Goal: Find specific page/section: Find specific page/section

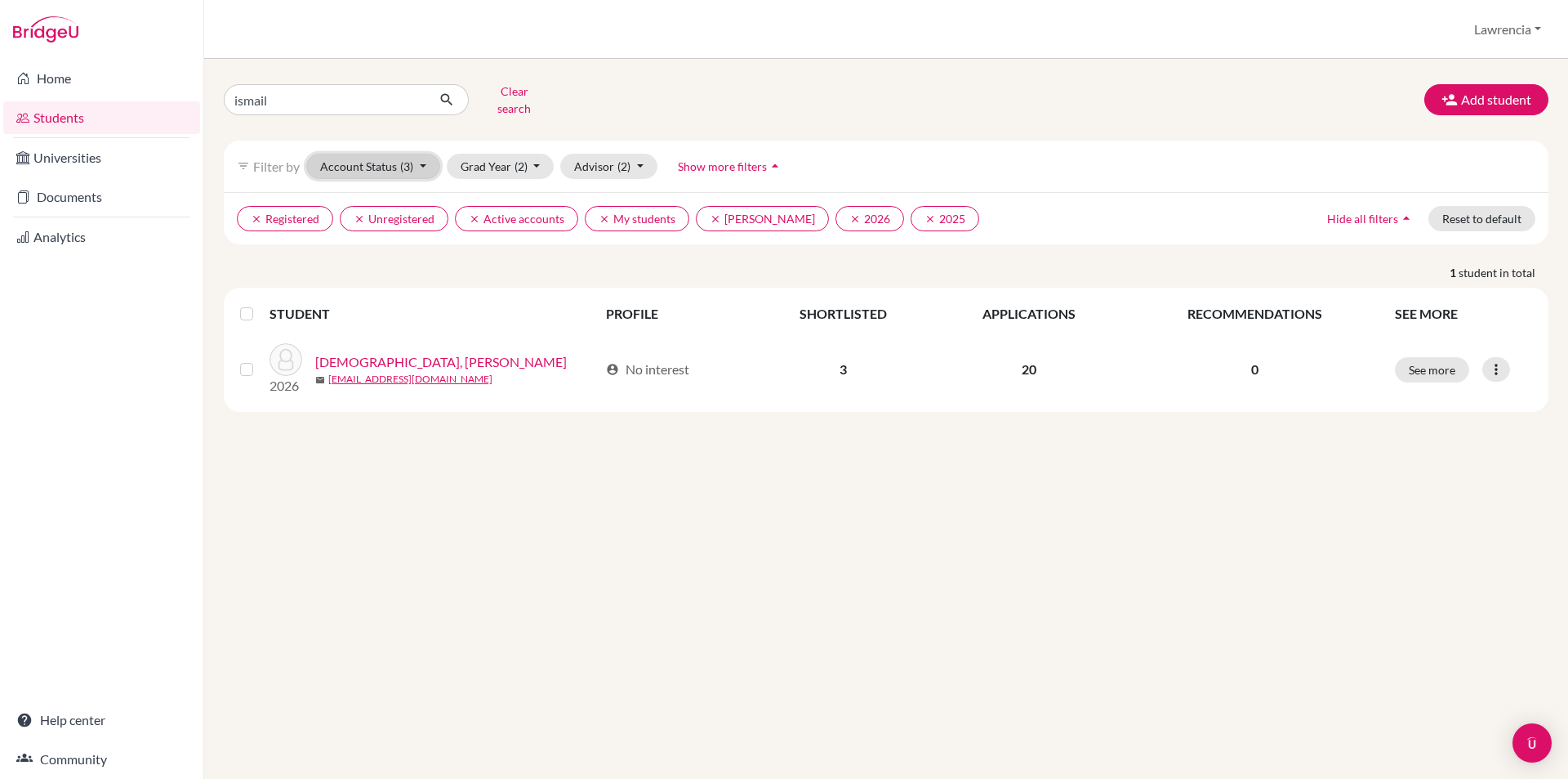
click at [364, 154] on button "Account Status (3)" at bounding box center [373, 166] width 134 height 25
click at [519, 479] on div "ismail Clear search Add student filter_list Filter by Account Status (3) Active…" at bounding box center [886, 418] width 1365 height 720
click at [493, 163] on button "Grad Year (2)" at bounding box center [500, 166] width 107 height 25
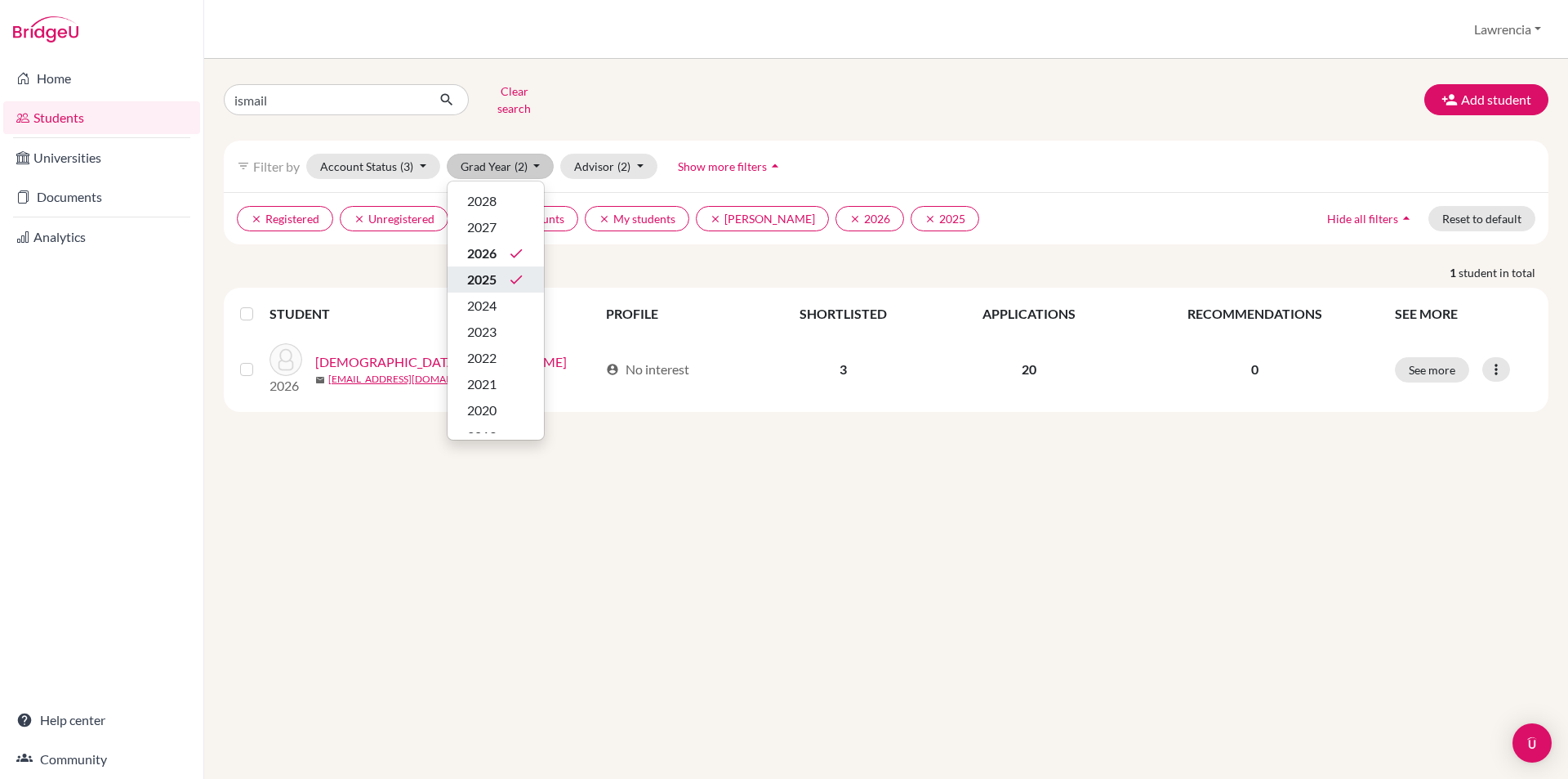
click at [486, 269] on span "2025" at bounding box center [481, 279] width 29 height 20
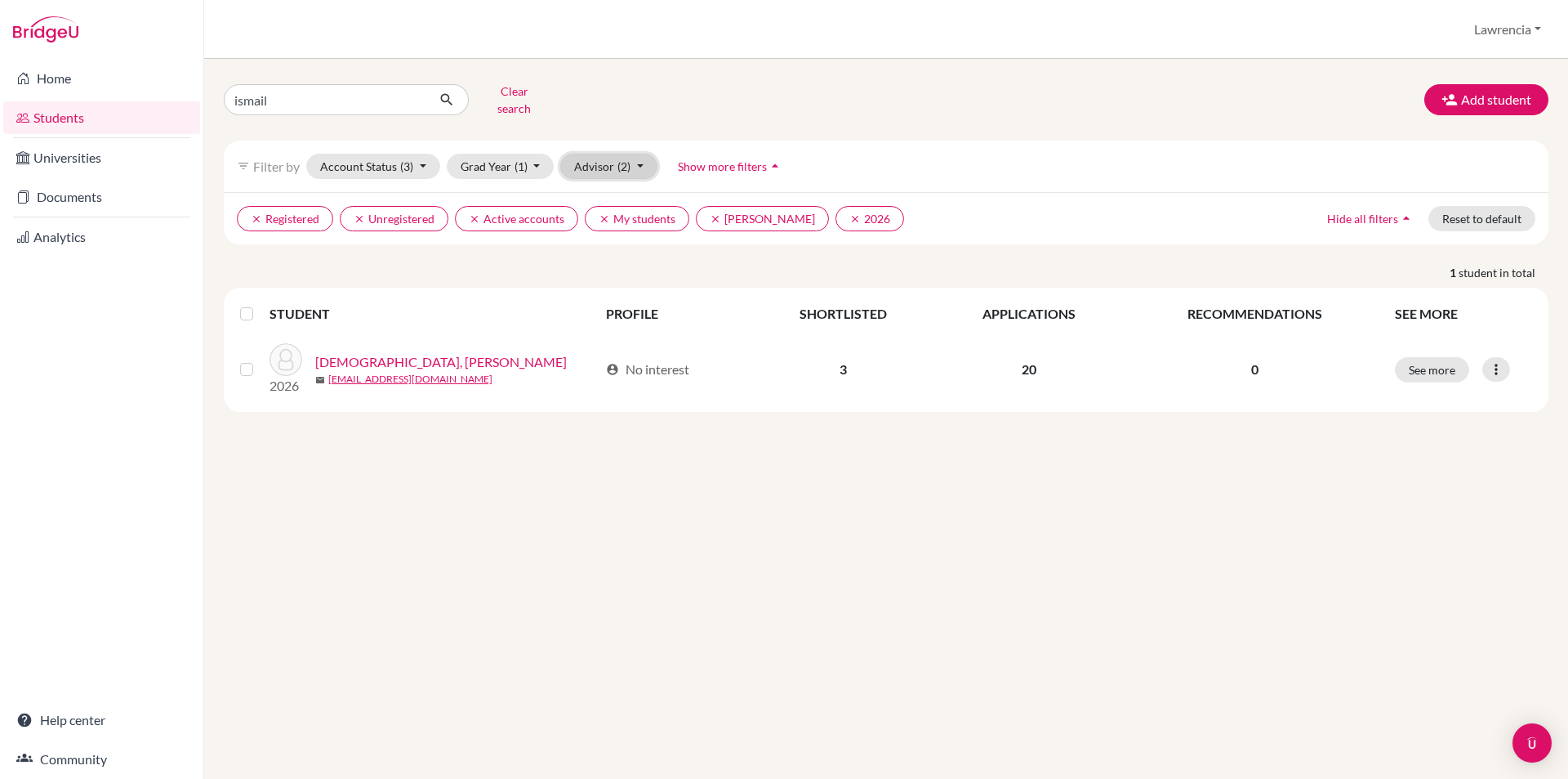
click at [596, 157] on button "Advisor (2)" at bounding box center [608, 166] width 97 height 25
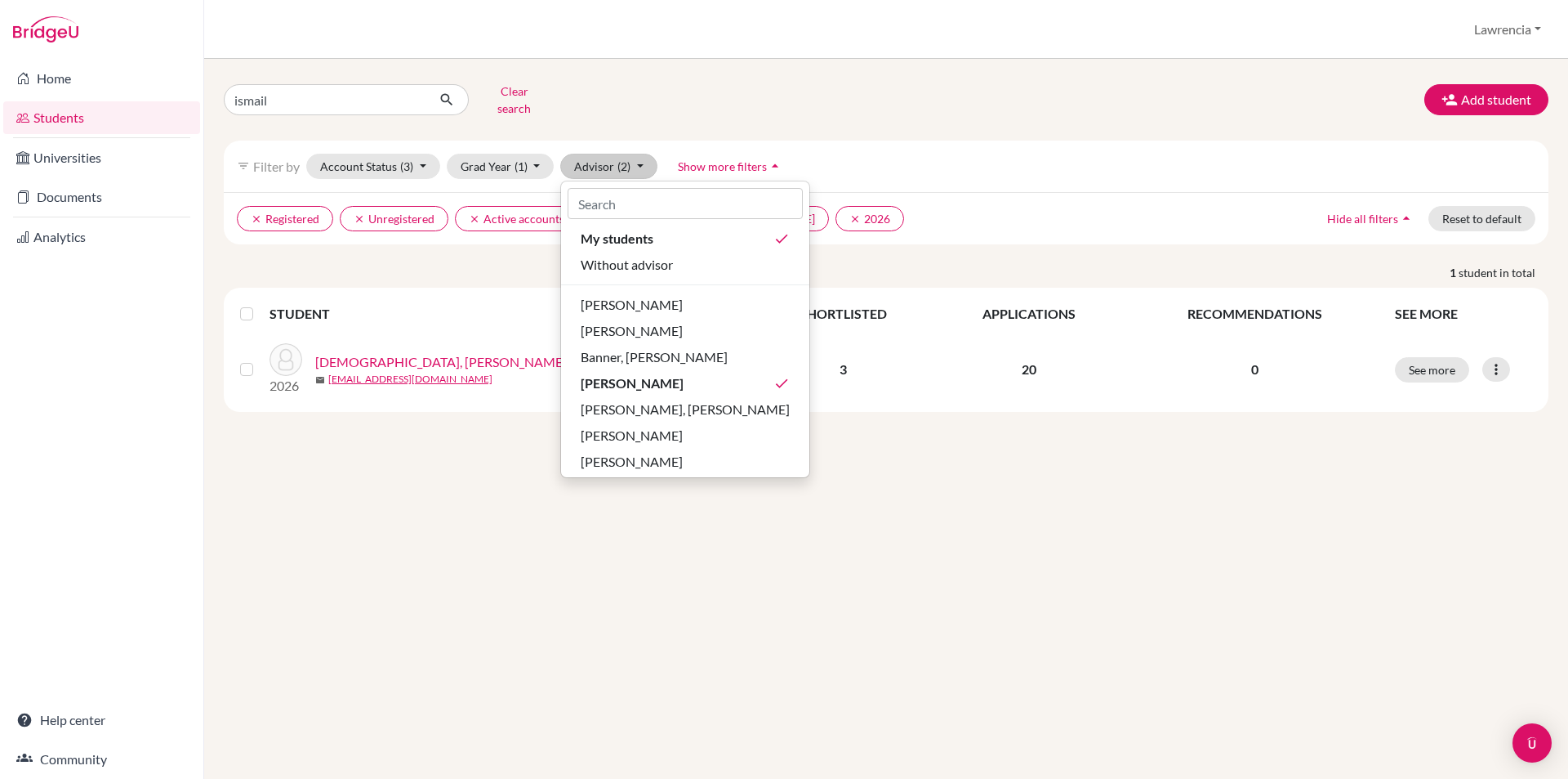
drag, startPoint x: 770, startPoint y: 69, endPoint x: 697, endPoint y: 100, distance: 79.3
click at [767, 71] on div "ismail Clear search Add student filter_list Filter by Account Status (3) Active…" at bounding box center [886, 418] width 1365 height 720
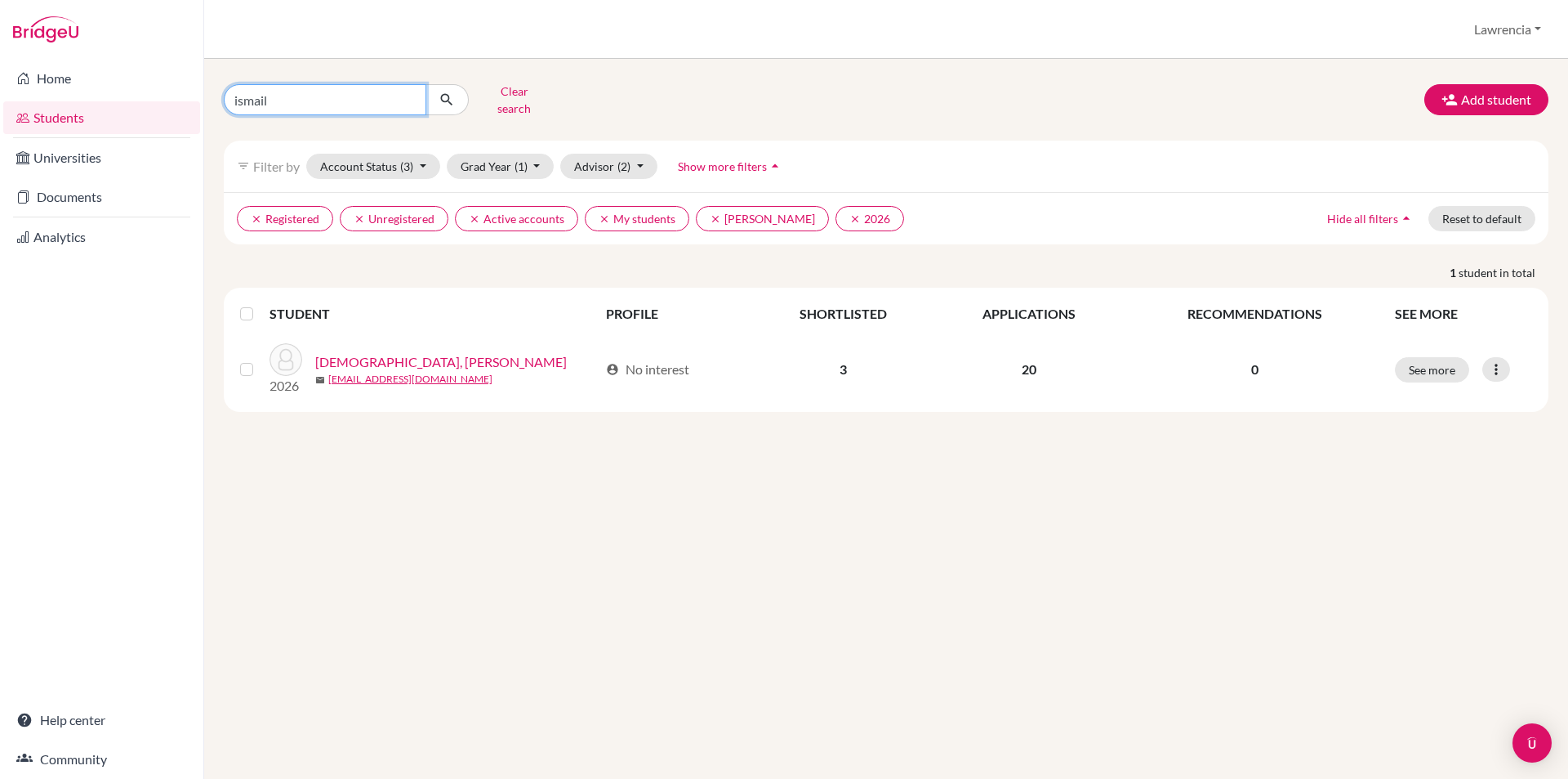
click at [397, 96] on input "ismail" at bounding box center [325, 99] width 202 height 31
type input "i"
type input "effuah"
click button "submit" at bounding box center [447, 99] width 43 height 31
drag, startPoint x: 1118, startPoint y: 727, endPoint x: 1124, endPoint y: 718, distance: 10.8
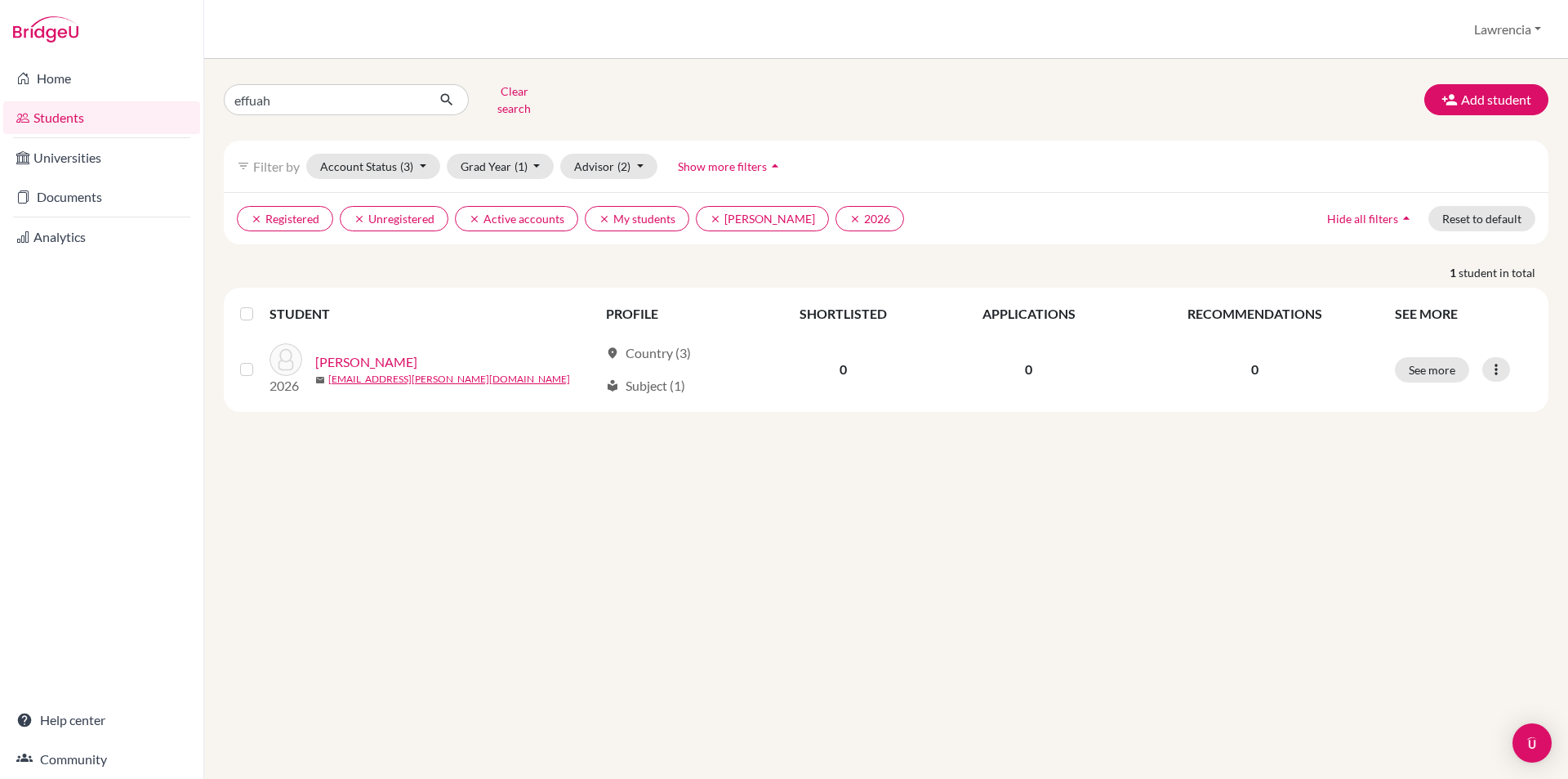
click at [1119, 727] on div "effuah Clear search Add student filter_list Filter by Account Status (3) Active…" at bounding box center [886, 418] width 1365 height 720
click at [473, 579] on div "effuah Clear search Add student filter_list Filter by Account Status (3) Active…" at bounding box center [886, 418] width 1365 height 720
